Goal: Transaction & Acquisition: Purchase product/service

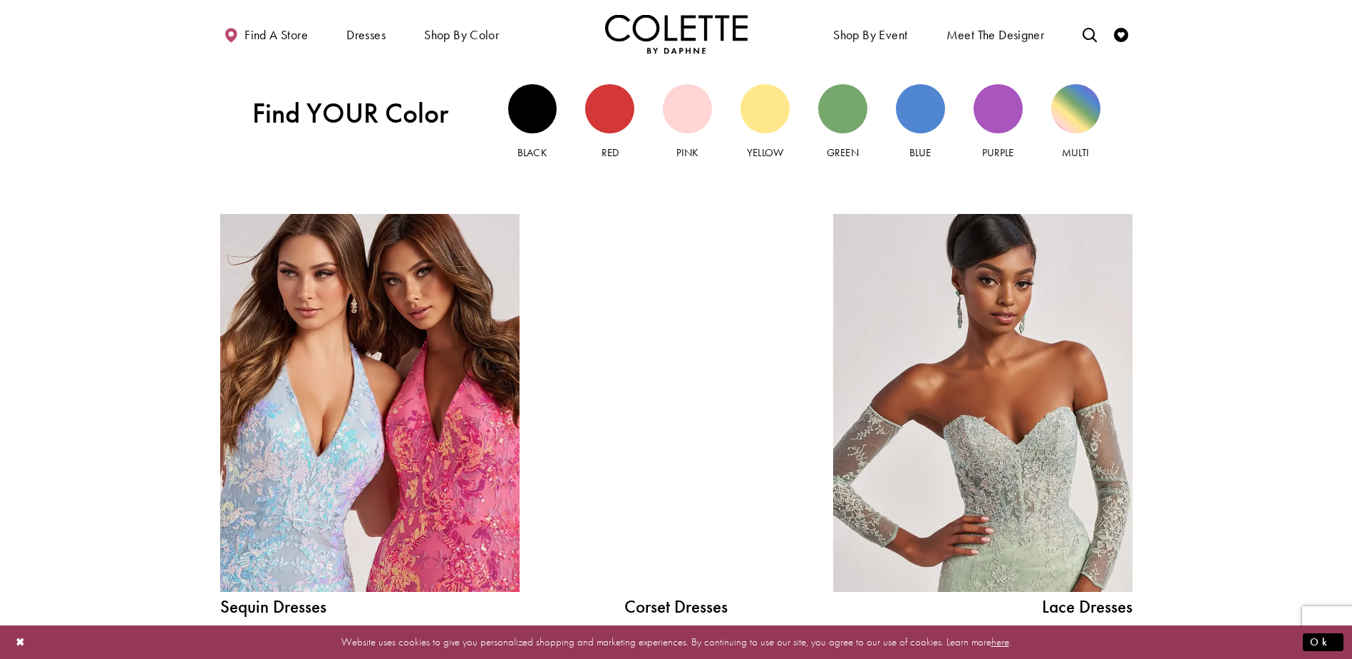
scroll to position [1444, 0]
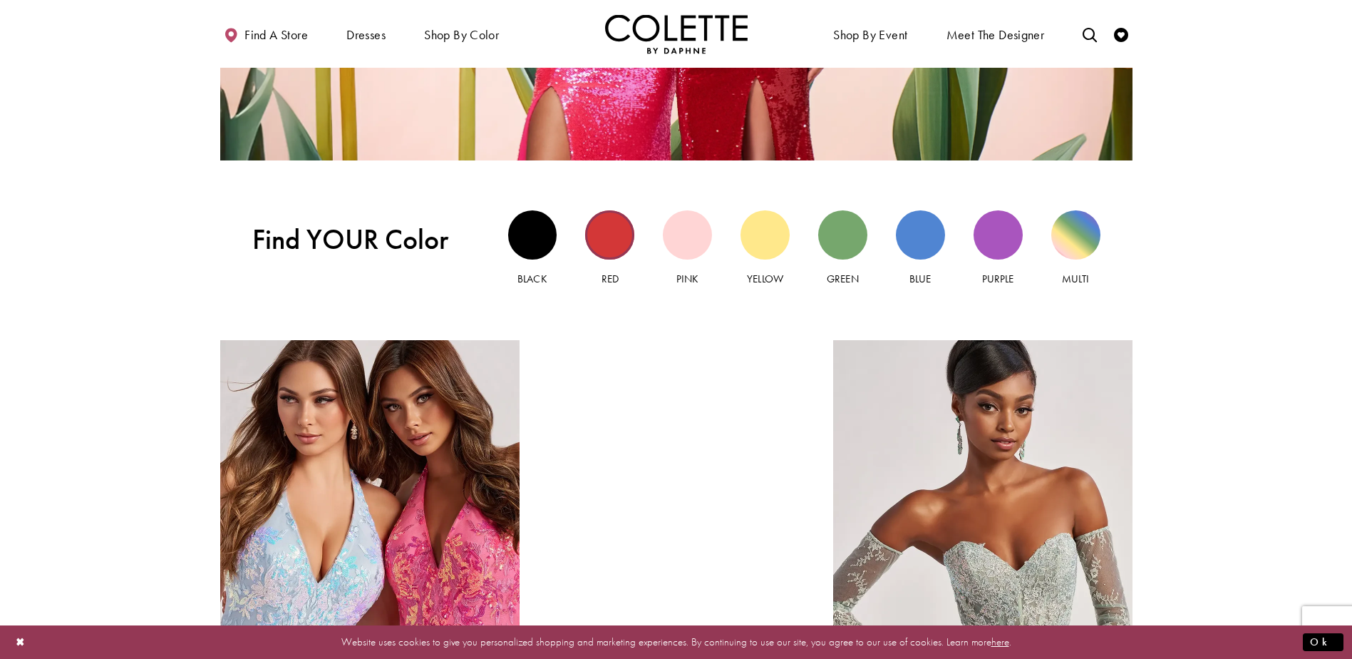
click at [609, 236] on div "Red view" at bounding box center [609, 234] width 49 height 49
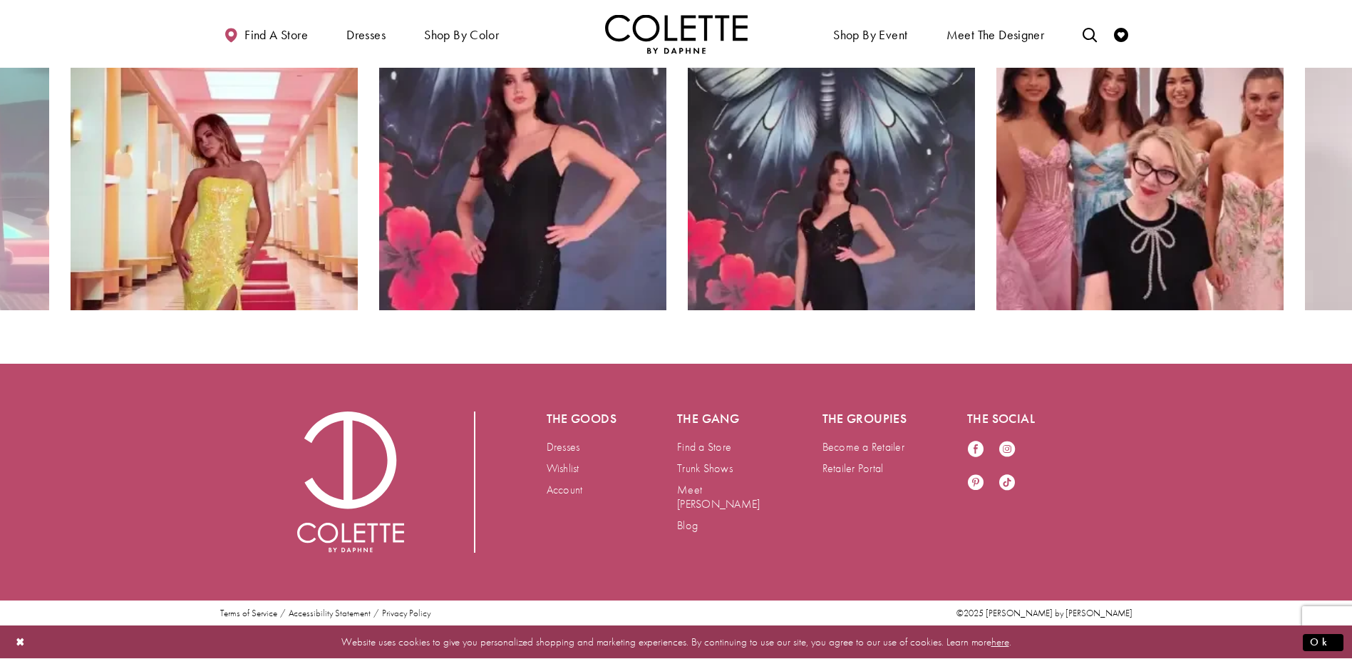
scroll to position [1444, 0]
